Goal: Information Seeking & Learning: Learn about a topic

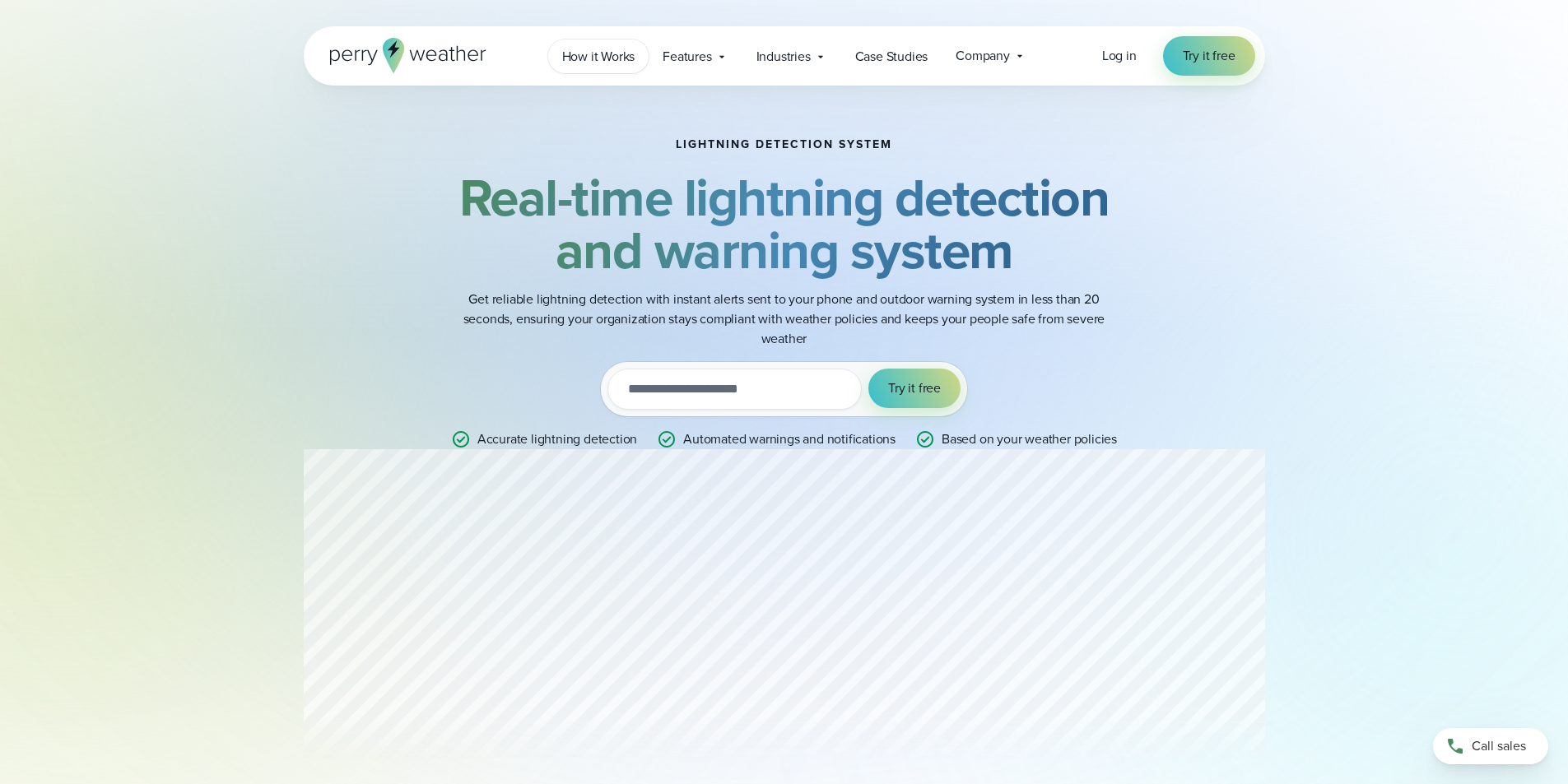
click at [603, 58] on span "How it Works" at bounding box center [599, 57] width 73 height 20
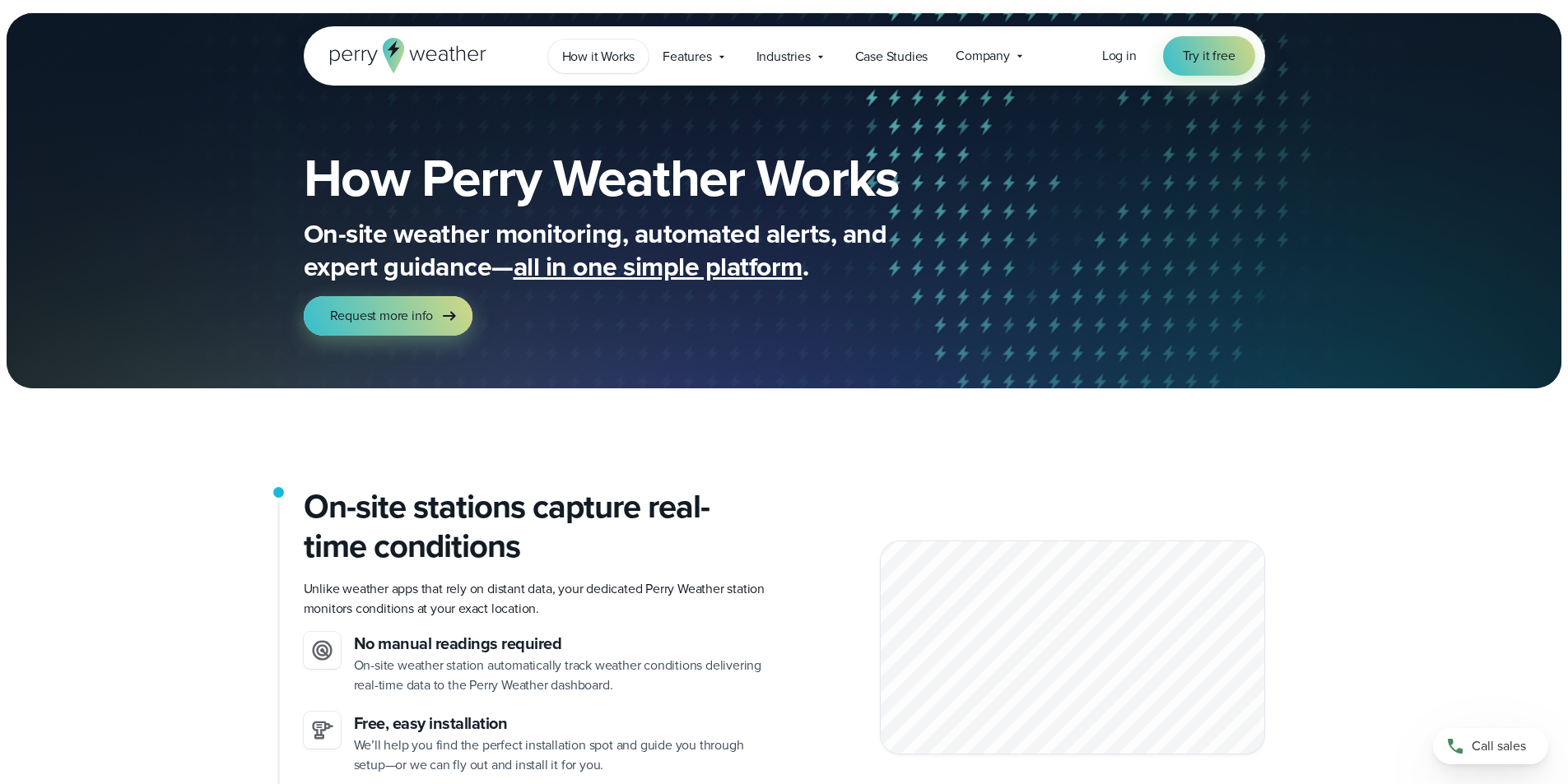
click at [624, 56] on span "How it Works" at bounding box center [599, 57] width 73 height 20
click at [692, 50] on span "Features" at bounding box center [687, 57] width 49 height 20
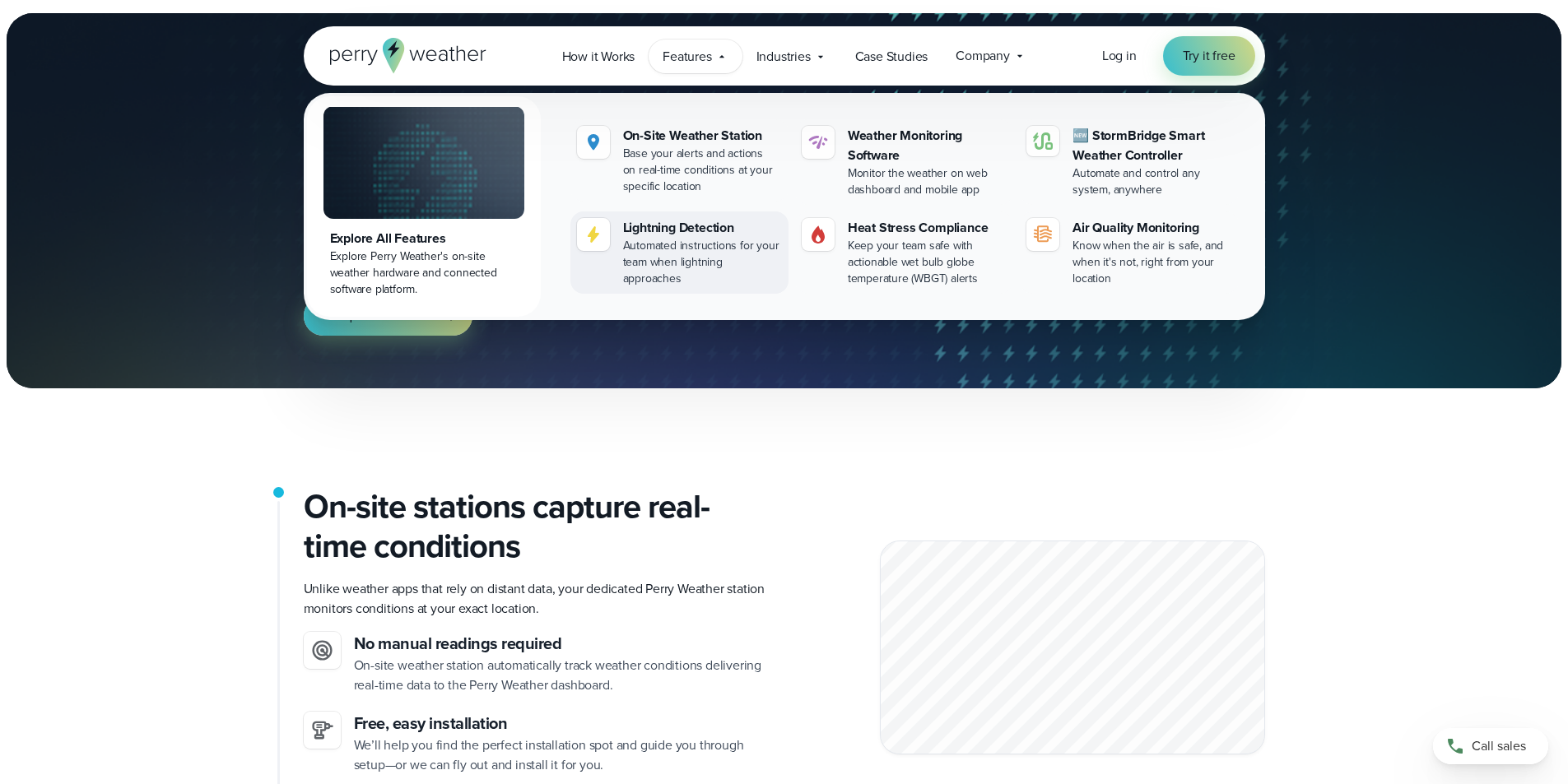
click at [678, 227] on div "Lightning Detection" at bounding box center [702, 228] width 159 height 20
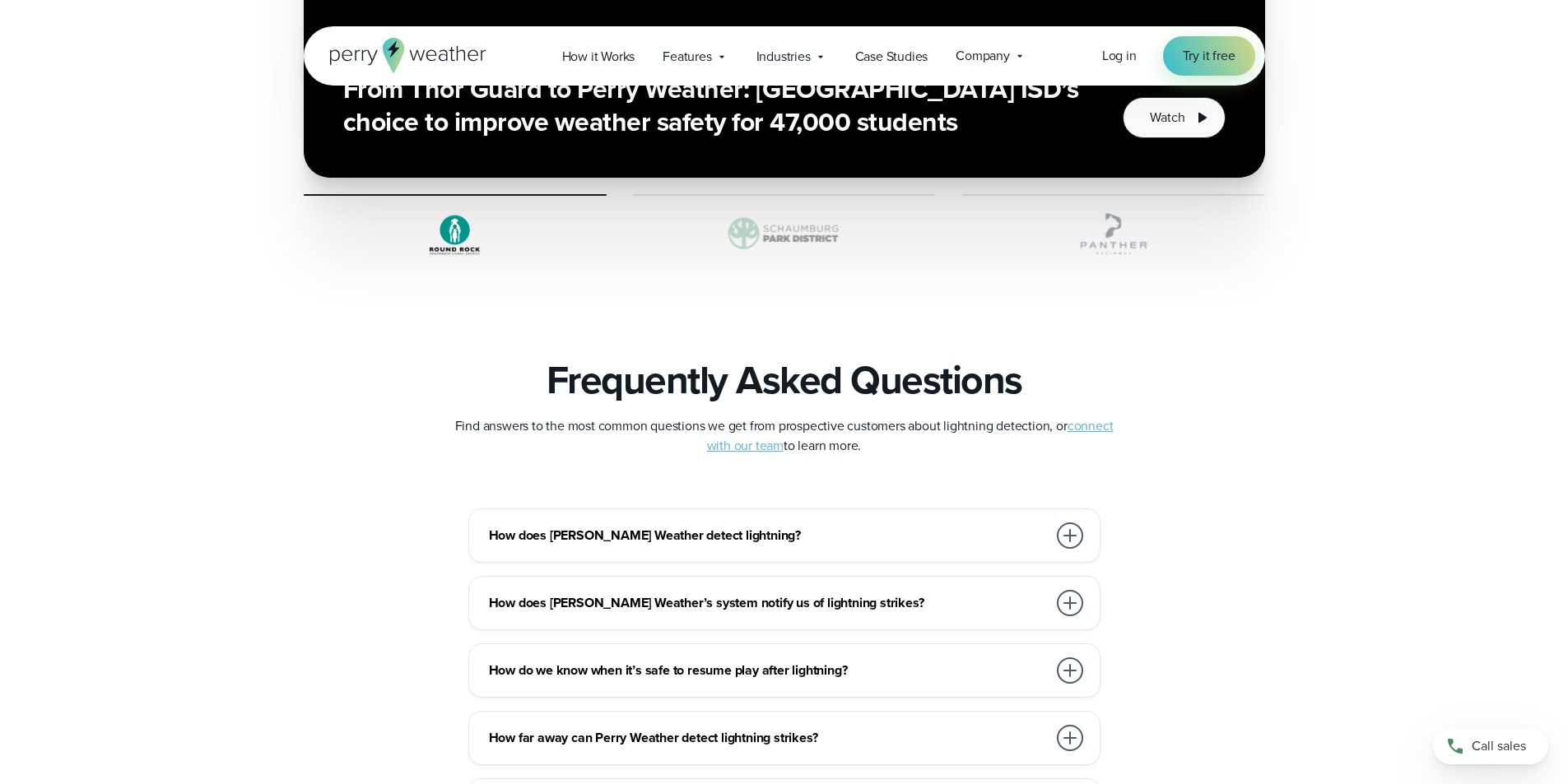
scroll to position [3538, 0]
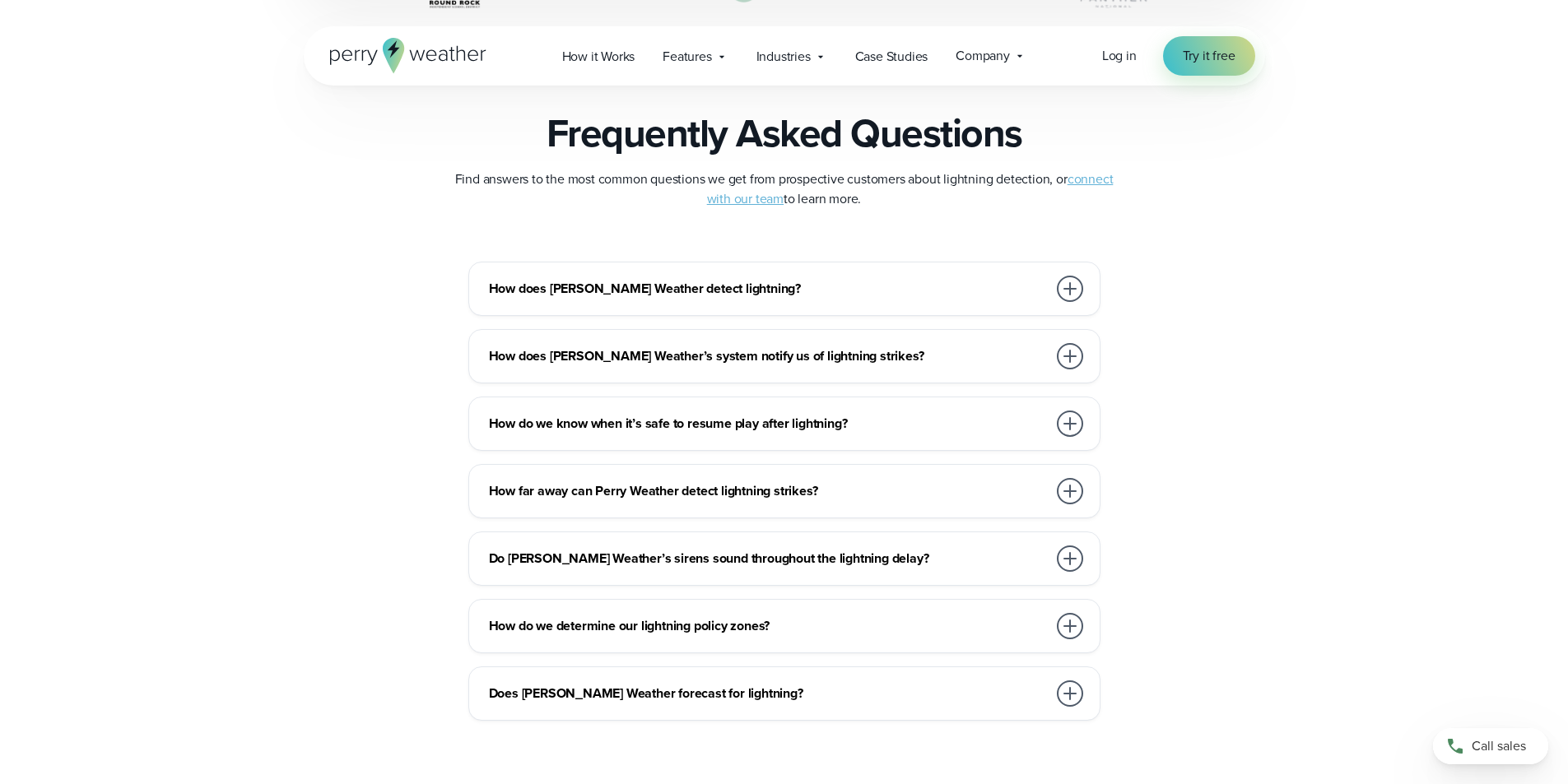
click at [1068, 289] on div at bounding box center [1070, 288] width 26 height 26
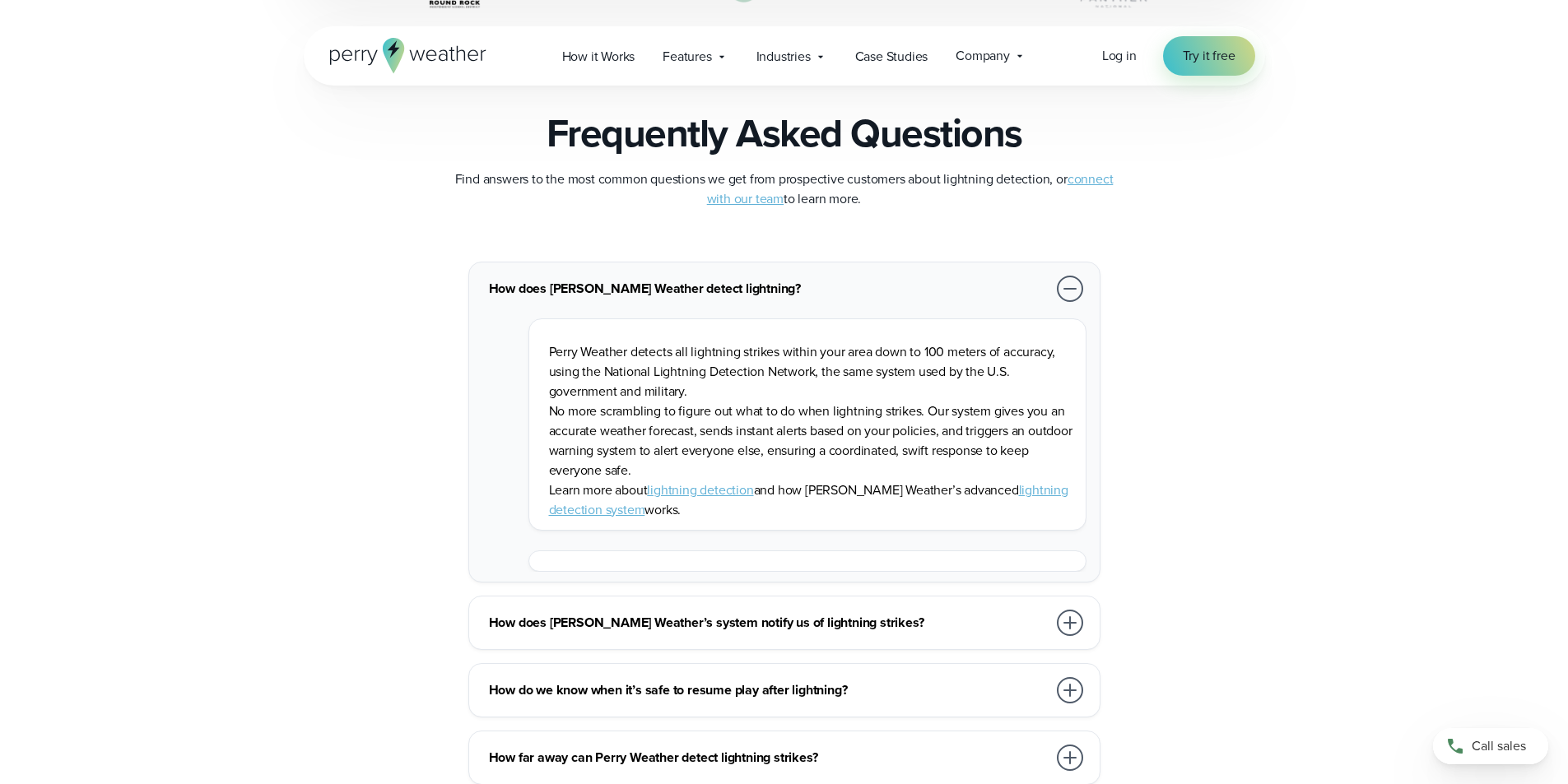
click at [1068, 289] on div at bounding box center [1070, 288] width 26 height 26
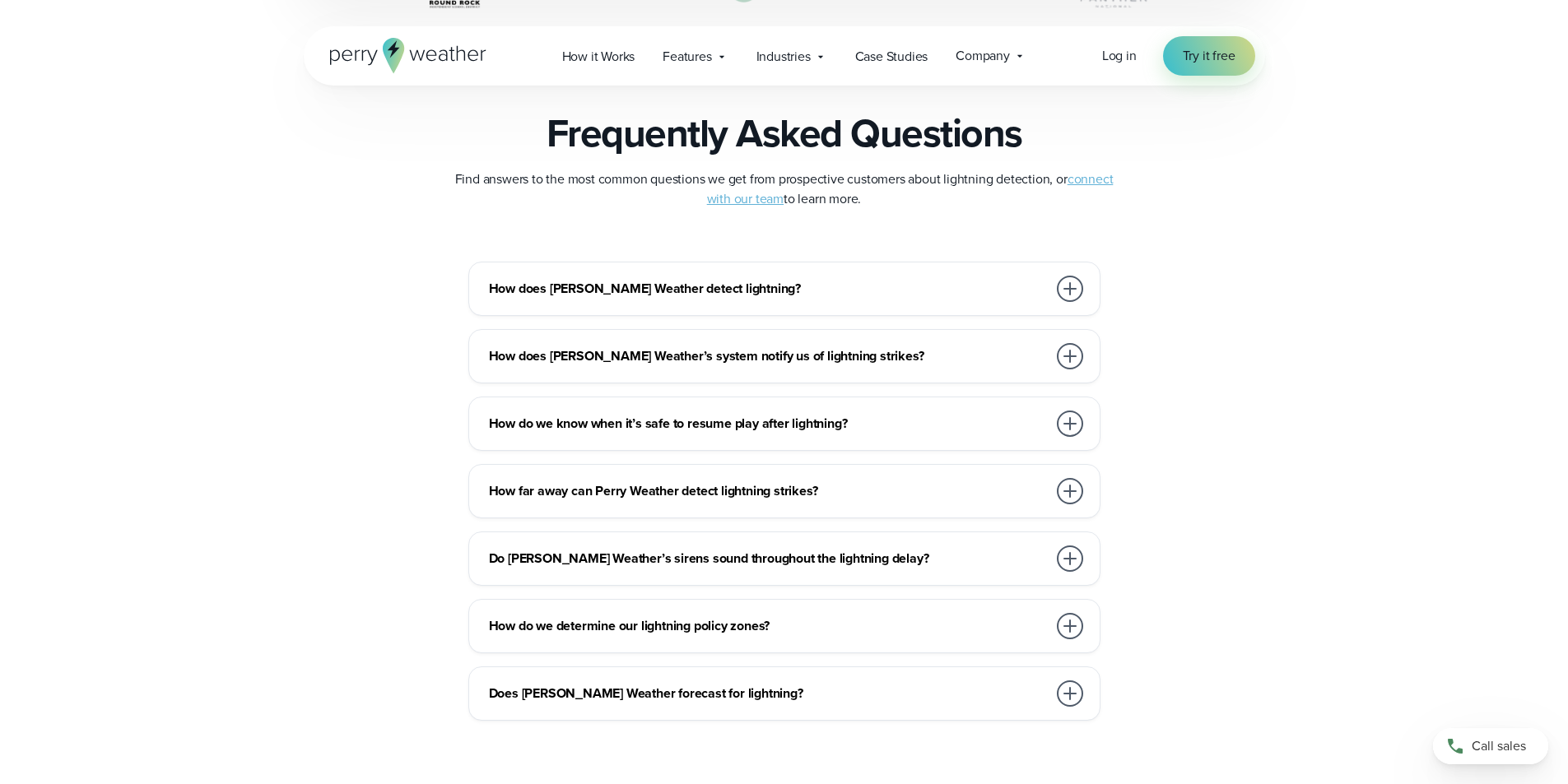
click at [1075, 507] on div at bounding box center [1070, 491] width 33 height 33
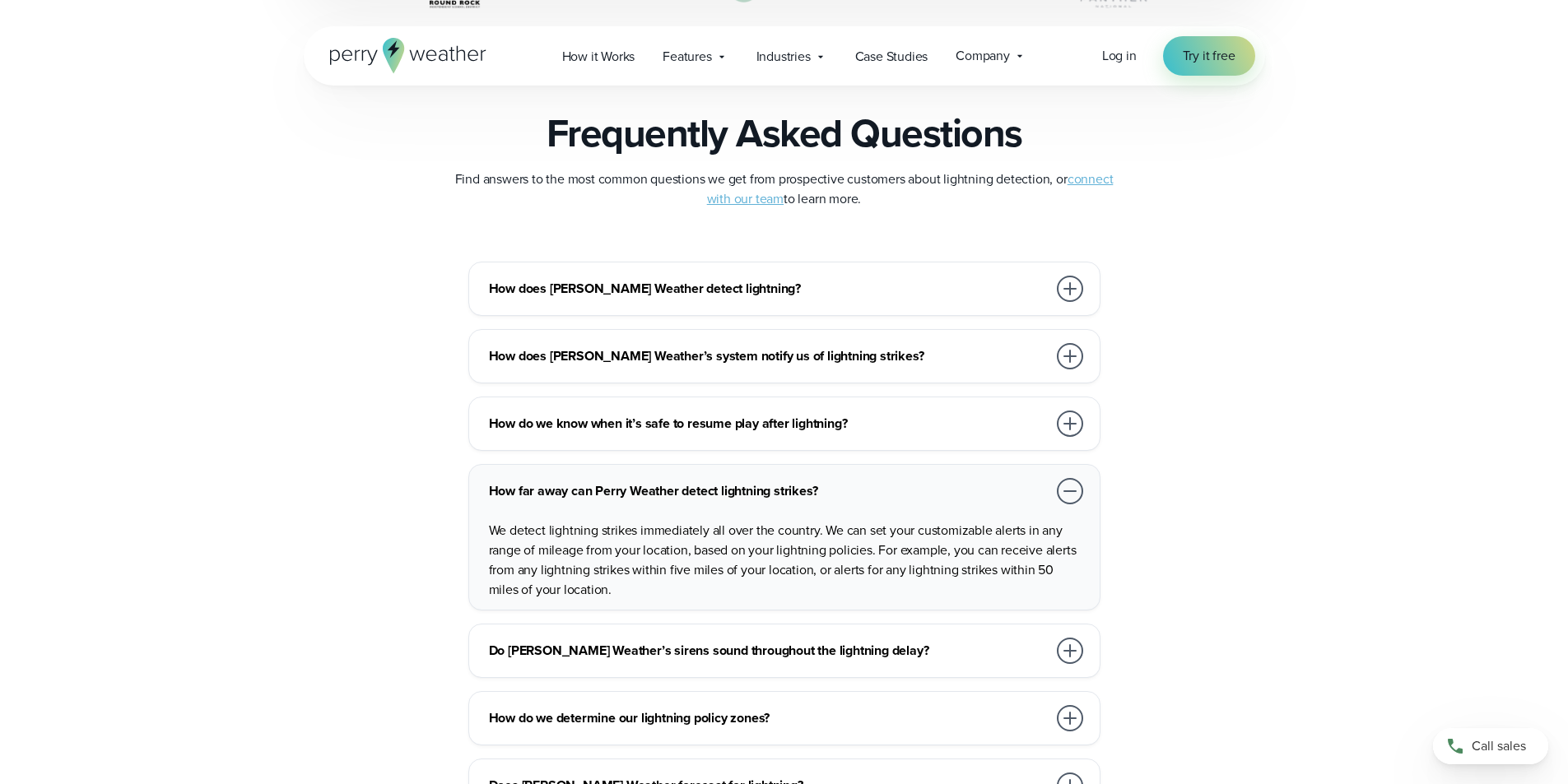
click at [1070, 508] on div "We detect lightning strikes immediately all over the country. We can set your c…" at bounding box center [787, 554] width 598 height 92
click at [1099, 479] on div "How far away can Perry Weather detect lightning strikes? We detect lightning st…" at bounding box center [784, 537] width 632 height 147
